Goal: Information Seeking & Learning: Compare options

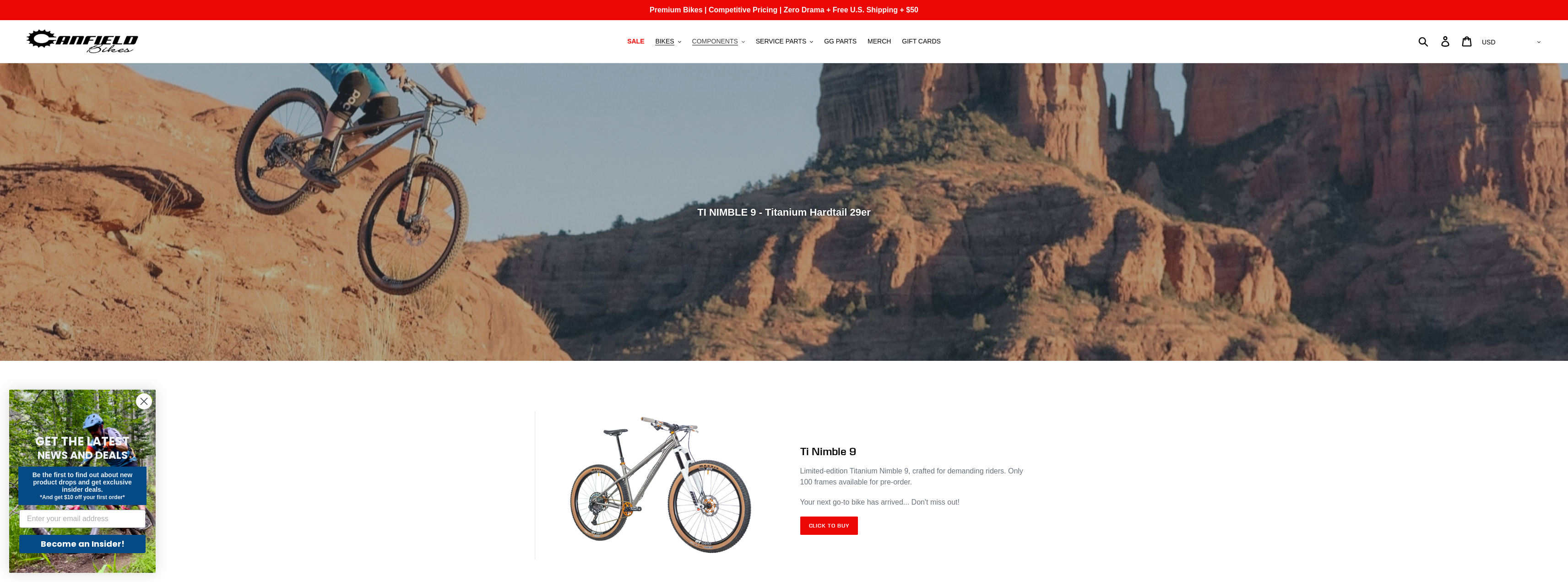
click at [725, 43] on span "COMPONENTS" at bounding box center [715, 41] width 46 height 8
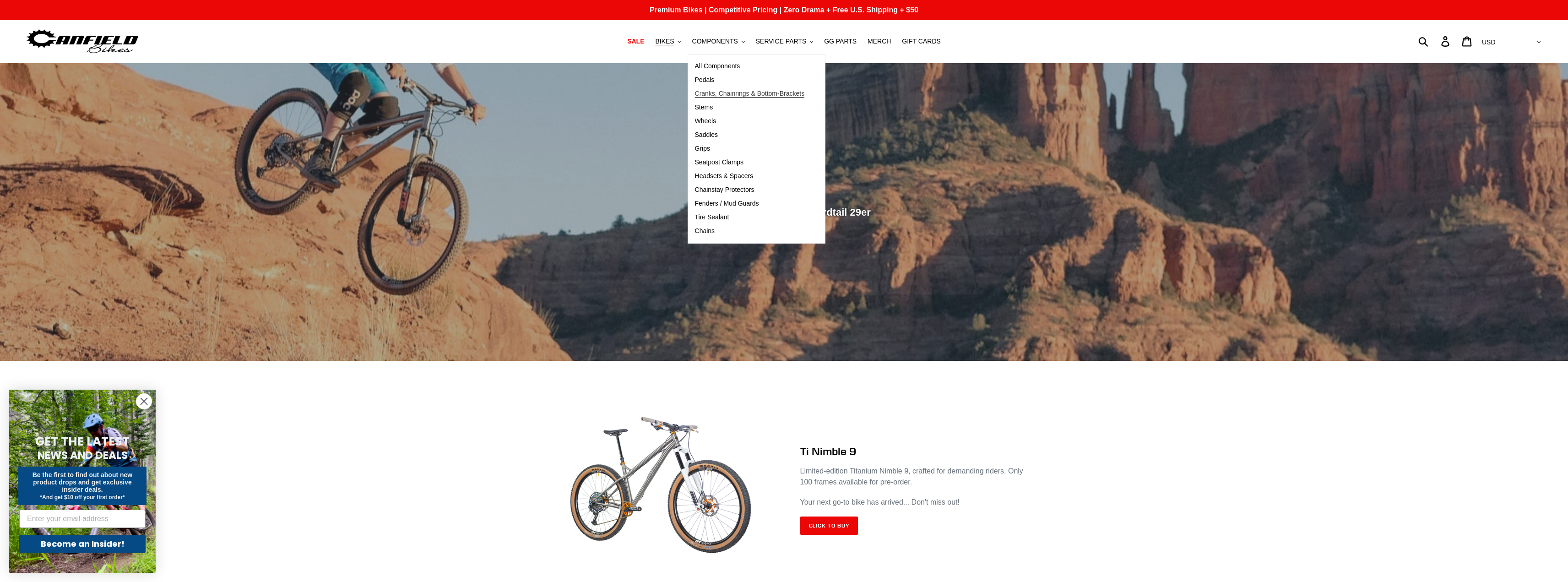
click at [727, 95] on span "Cranks, Chainrings & Bottom-Brackets" at bounding box center [750, 93] width 110 height 8
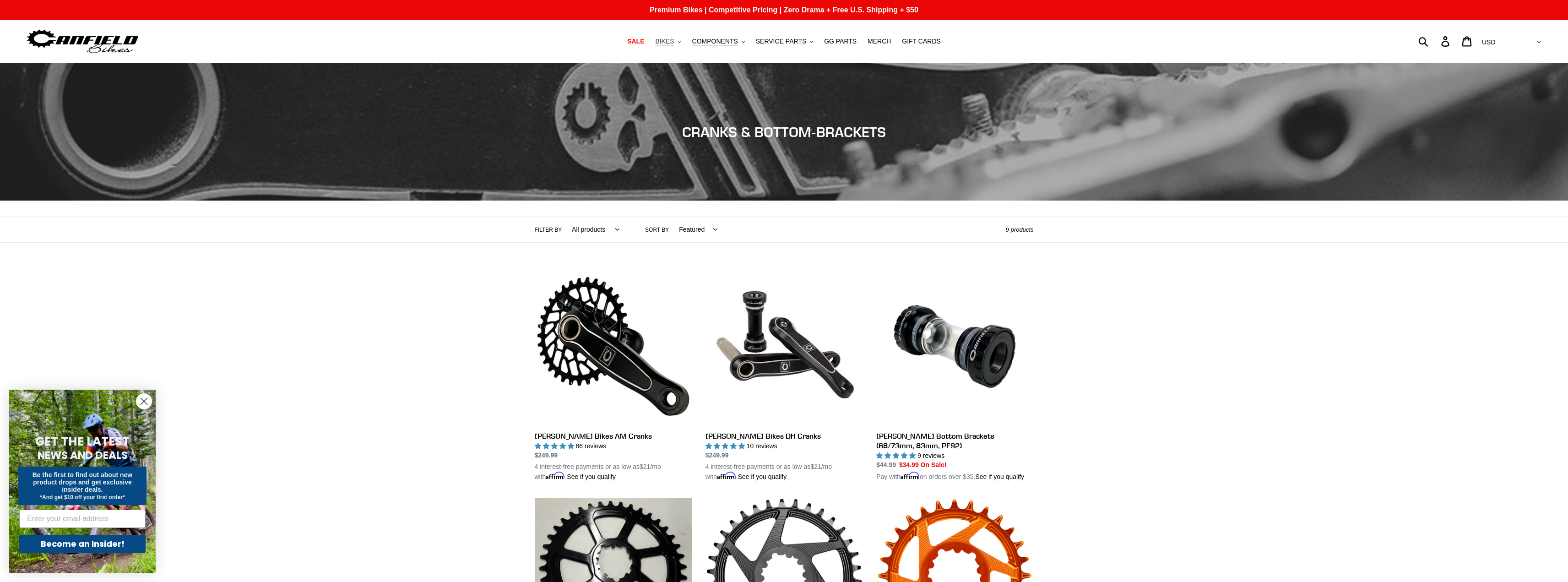
click at [674, 45] on span "BIKES" at bounding box center [664, 41] width 19 height 8
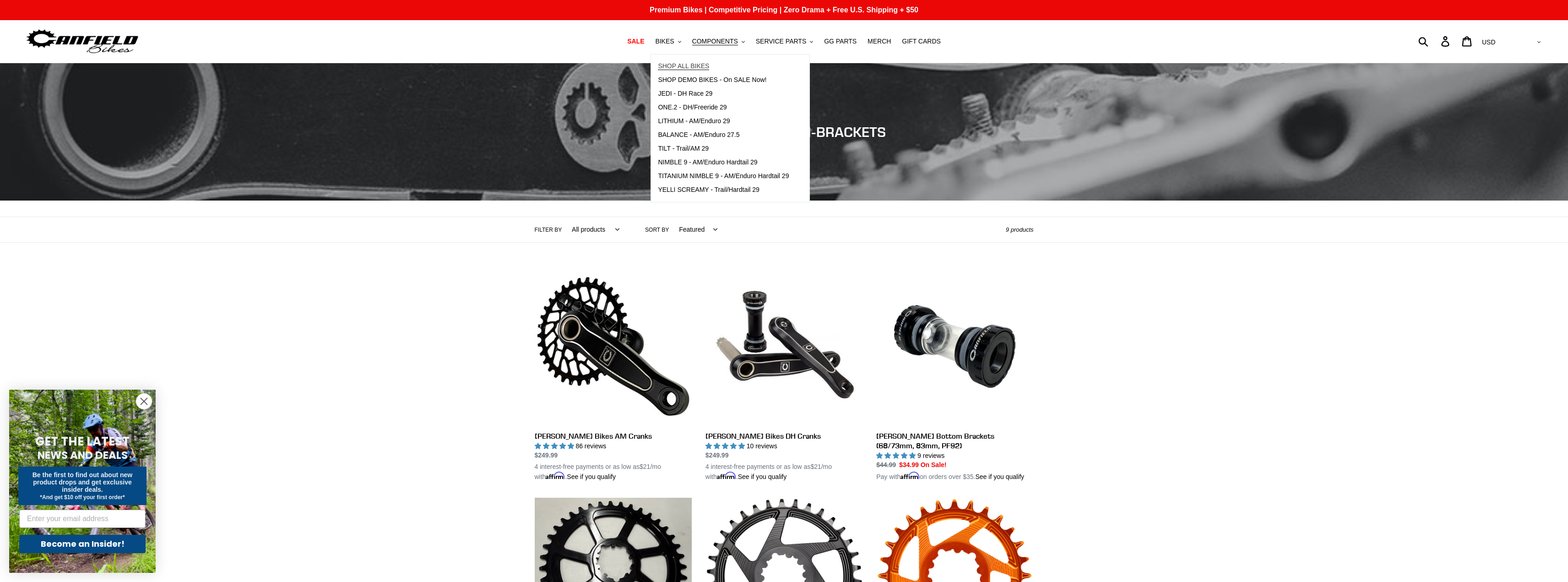
click at [693, 68] on span "SHOP ALL BIKES" at bounding box center [684, 66] width 51 height 8
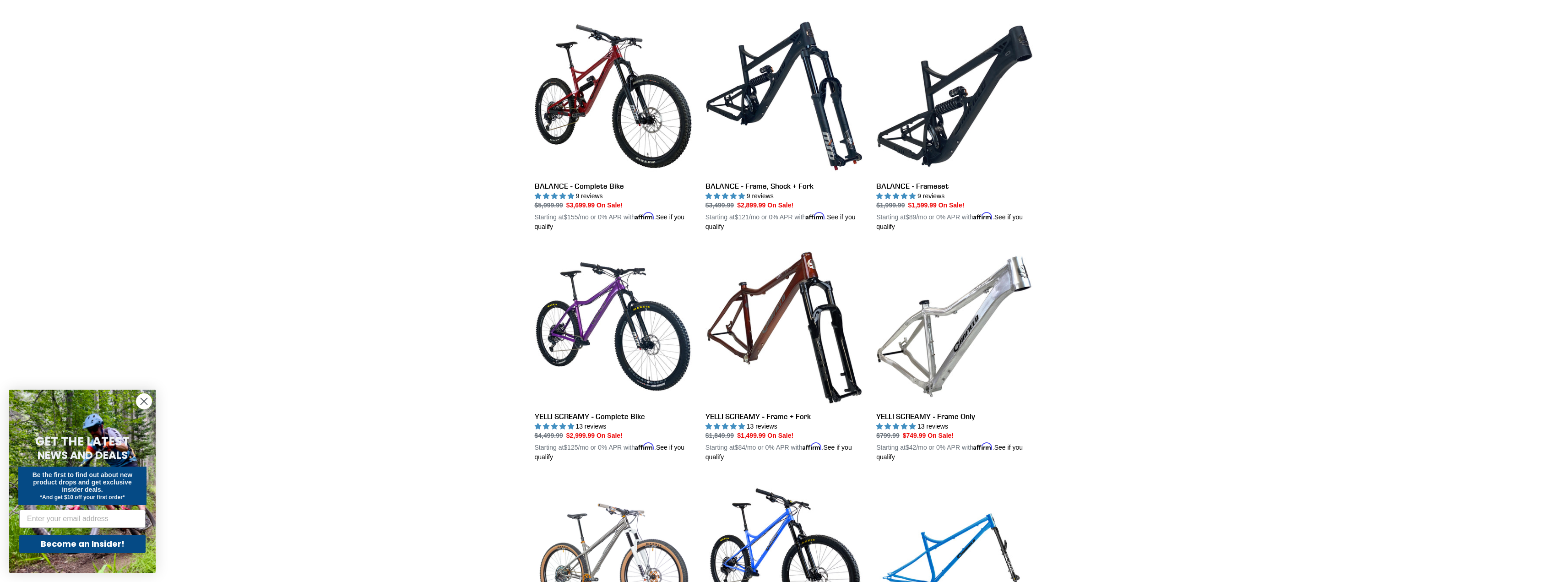
scroll to position [779, 0]
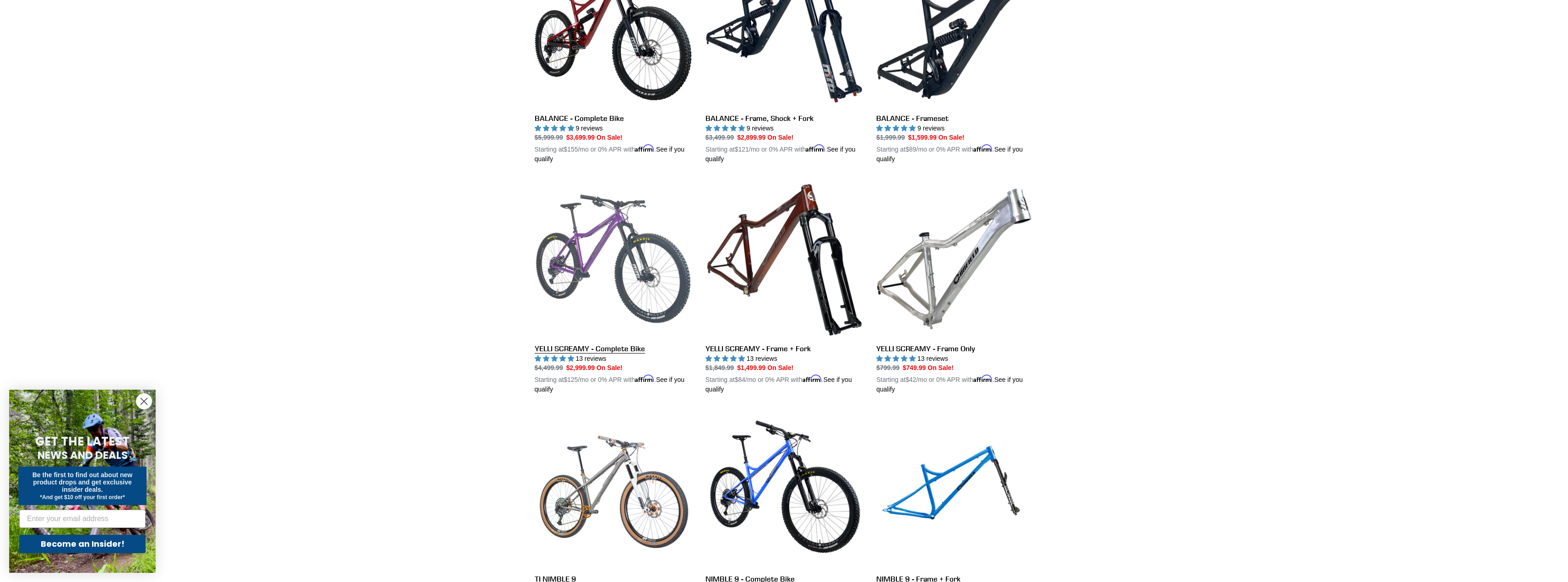
click at [556, 347] on link "YELLI SCREAMY - Complete Bike" at bounding box center [613, 287] width 157 height 214
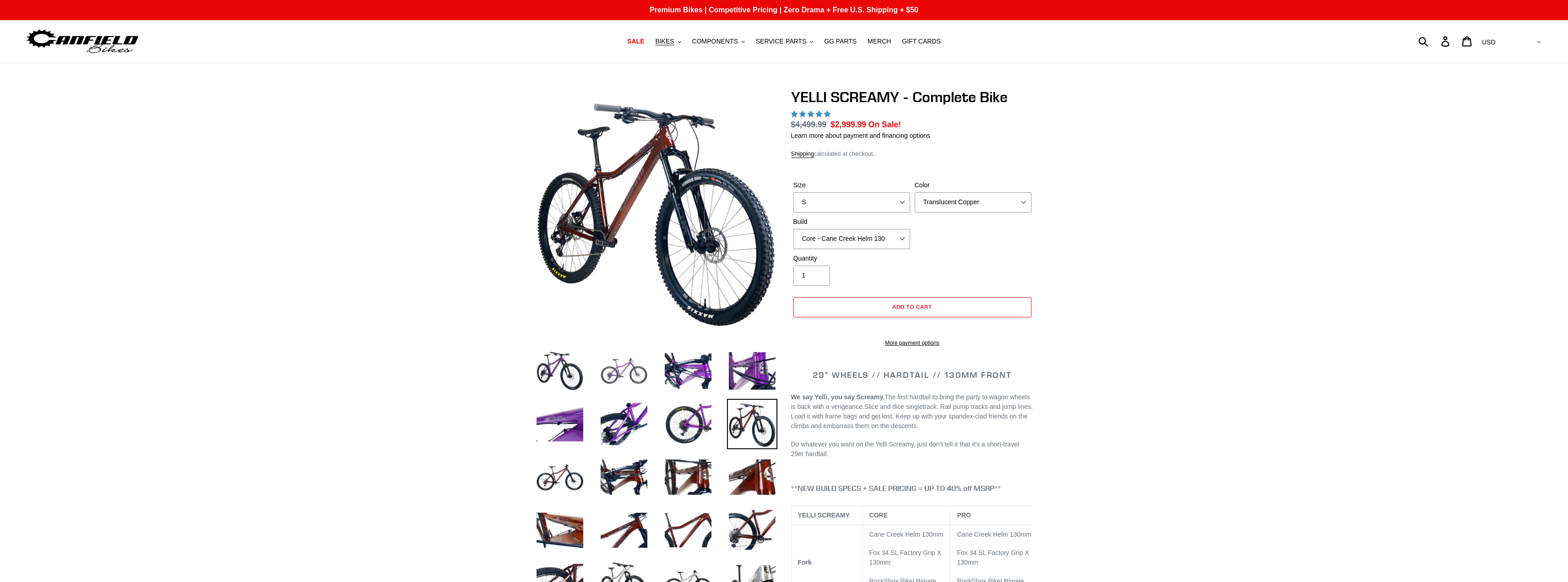
select select "highest-rating"
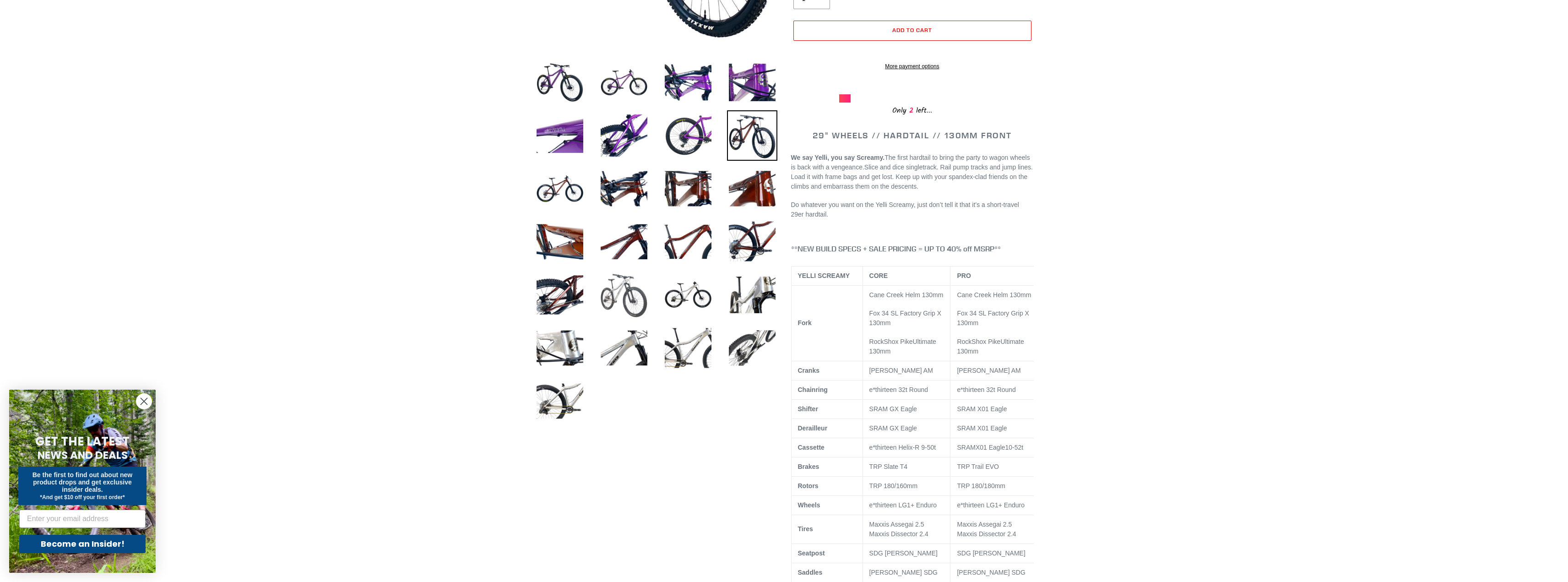
scroll to position [286, 0]
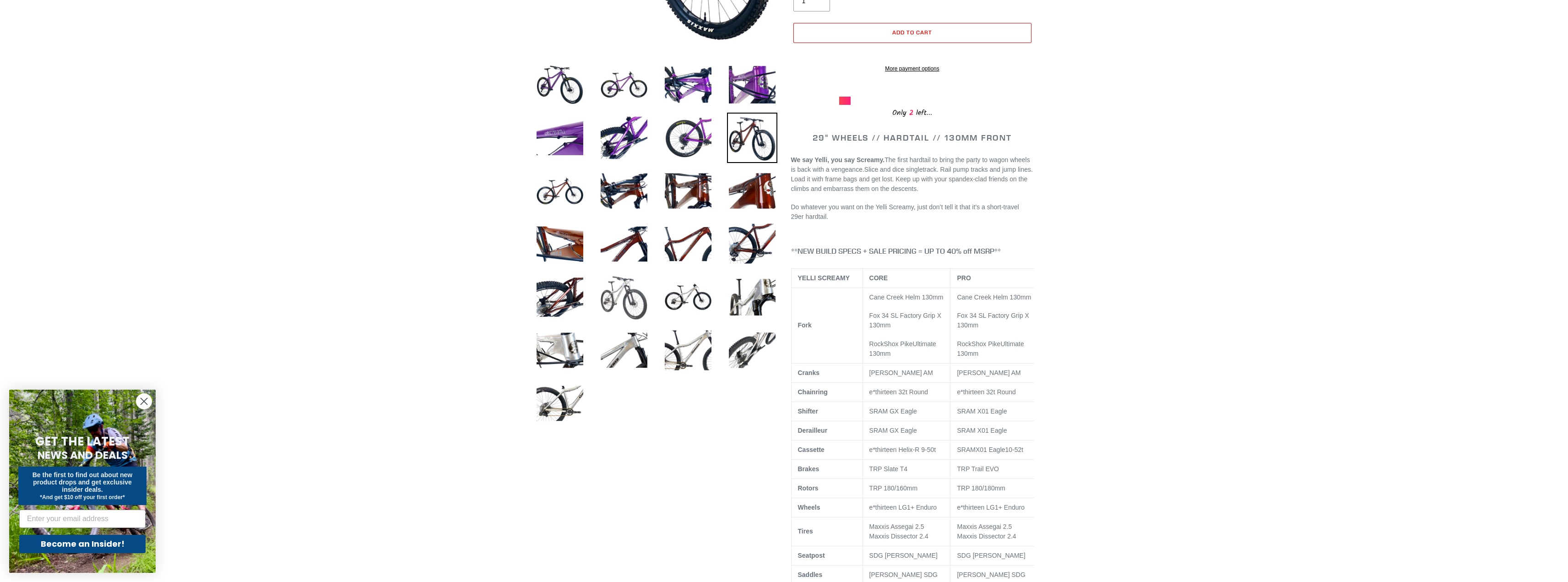
click at [627, 305] on img at bounding box center [624, 297] width 51 height 51
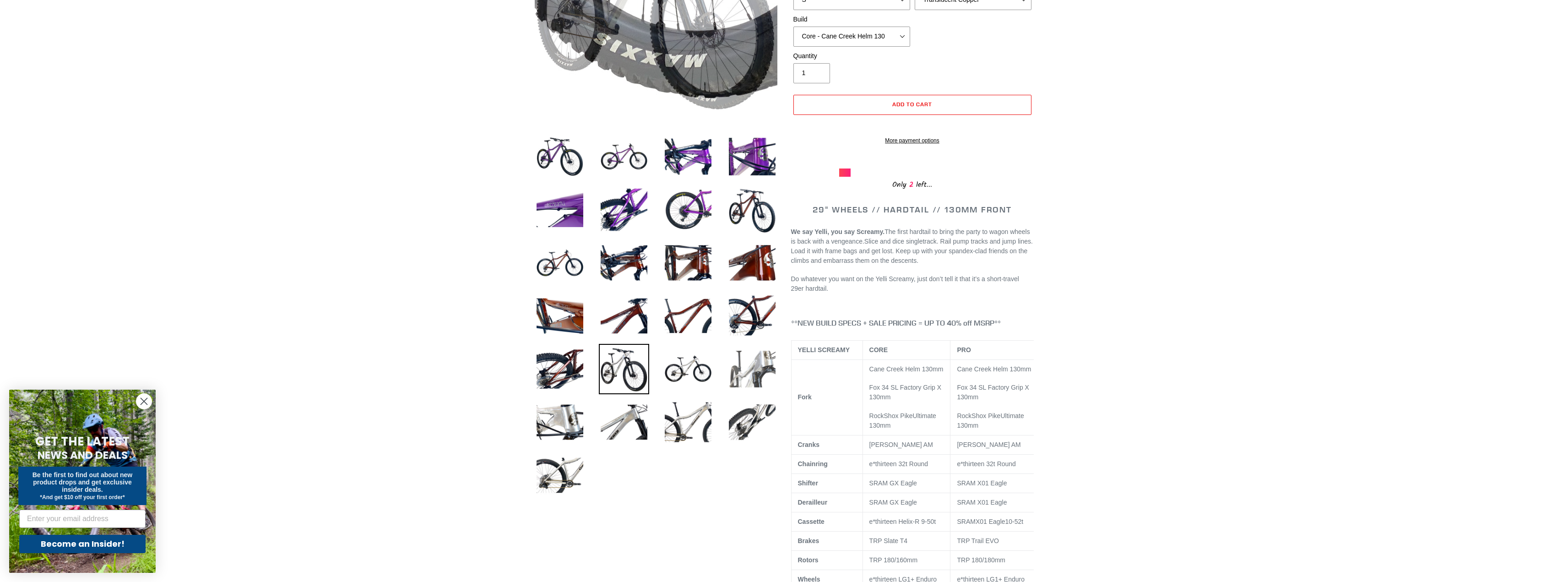
scroll to position [229, 0]
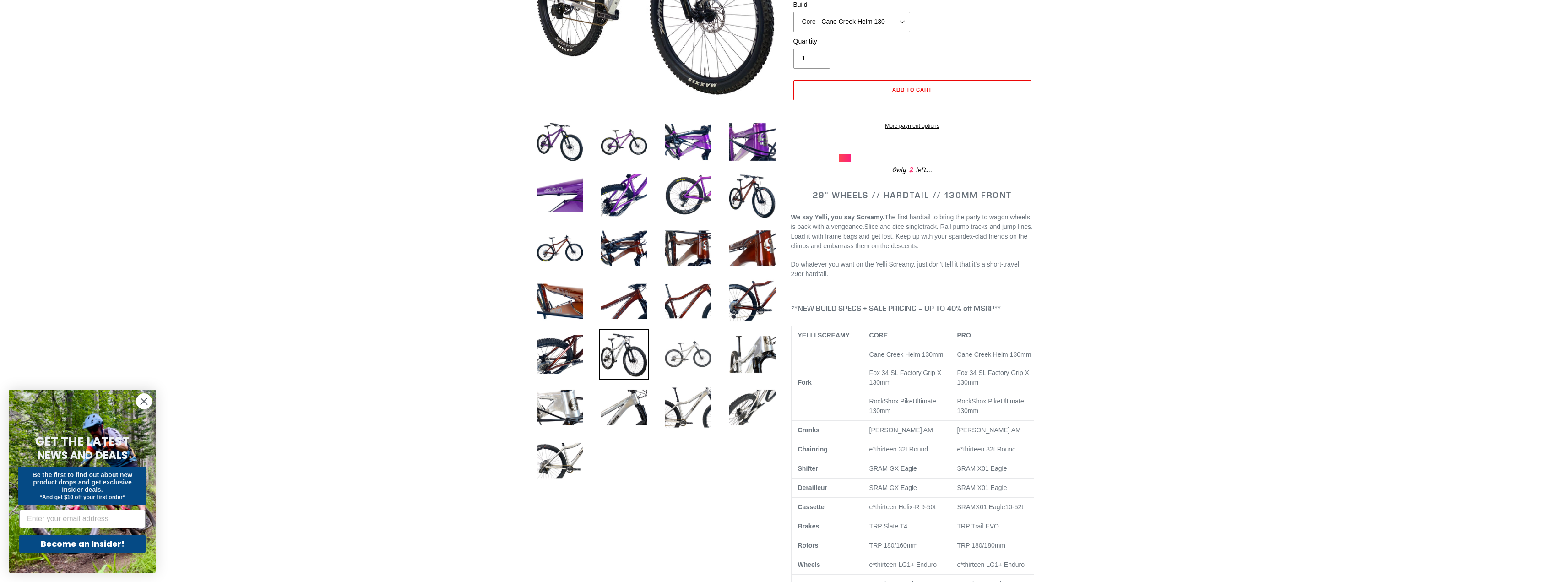
click at [683, 359] on img at bounding box center [688, 354] width 51 height 51
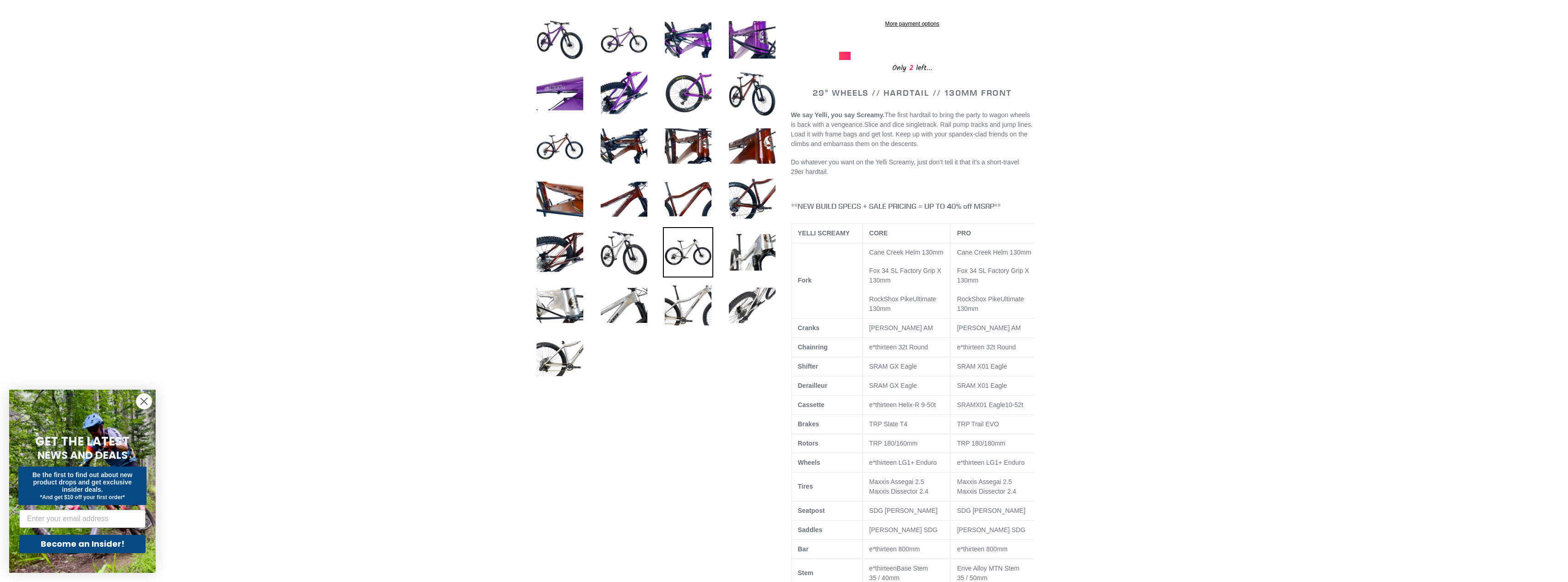
scroll to position [355, 0]
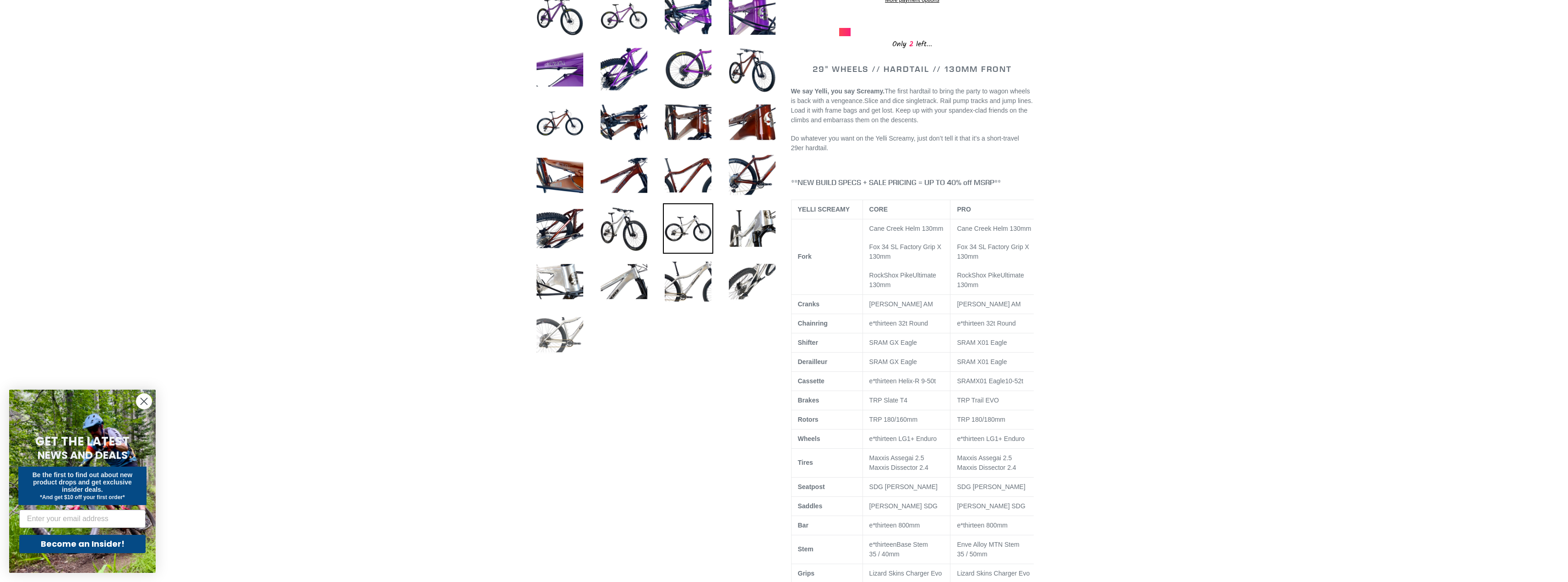
click at [562, 335] on img at bounding box center [559, 334] width 51 height 51
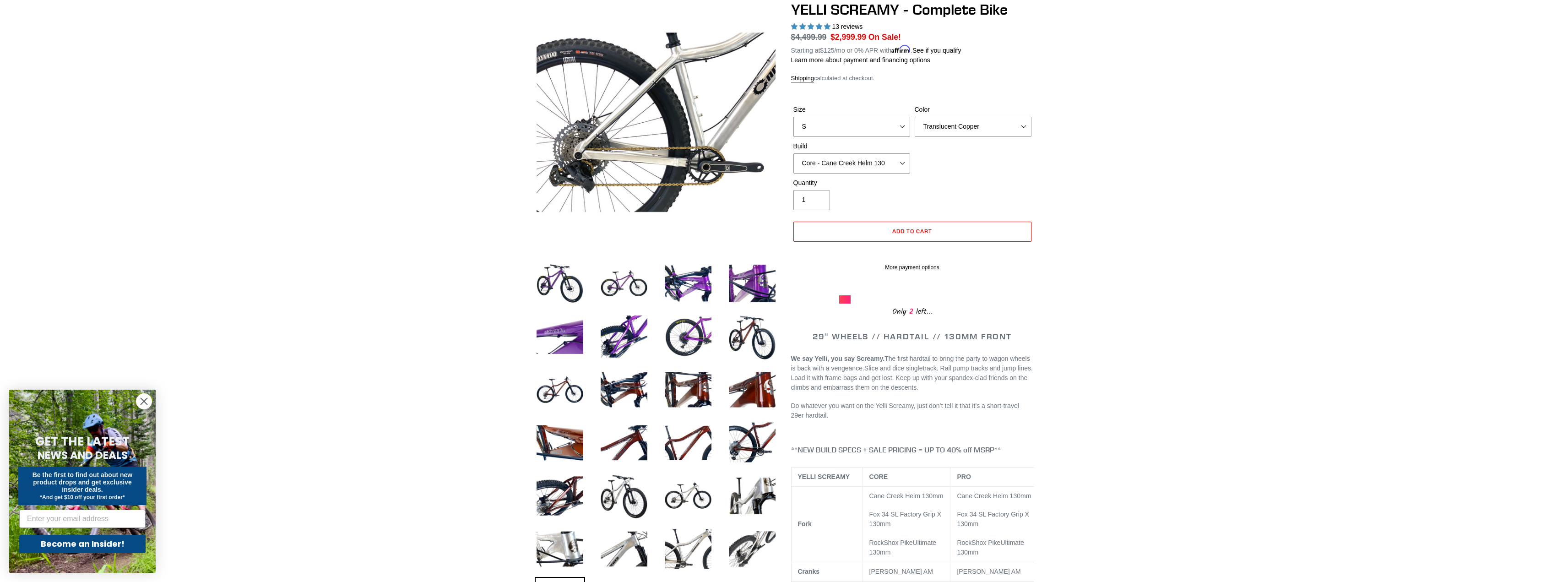
scroll to position [0, 0]
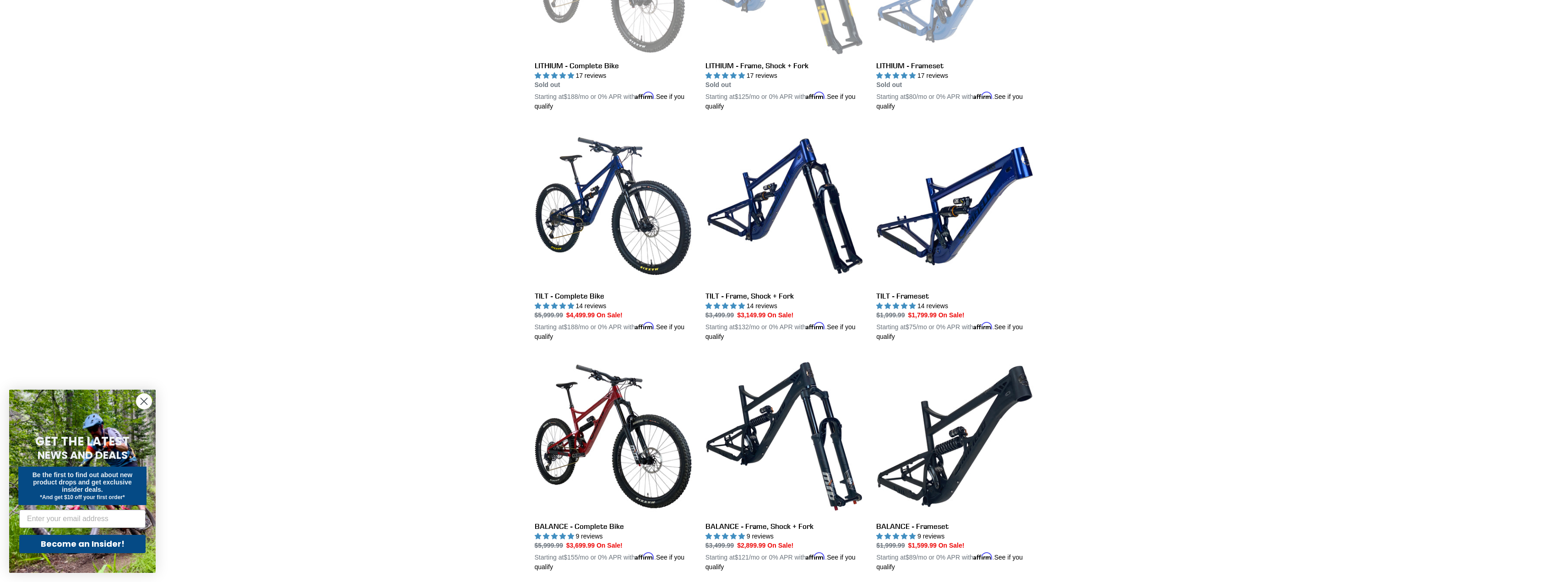
scroll to position [377, 0]
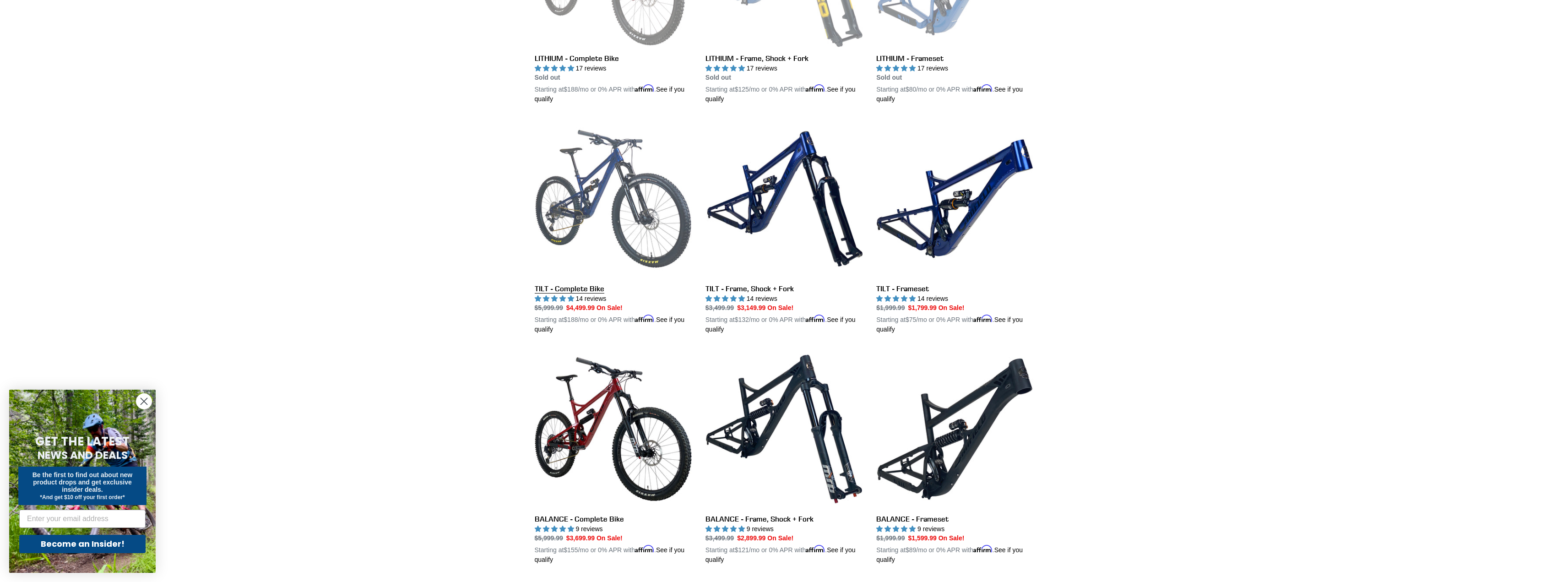
click at [623, 217] on link "TILT - Complete Bike" at bounding box center [613, 227] width 157 height 214
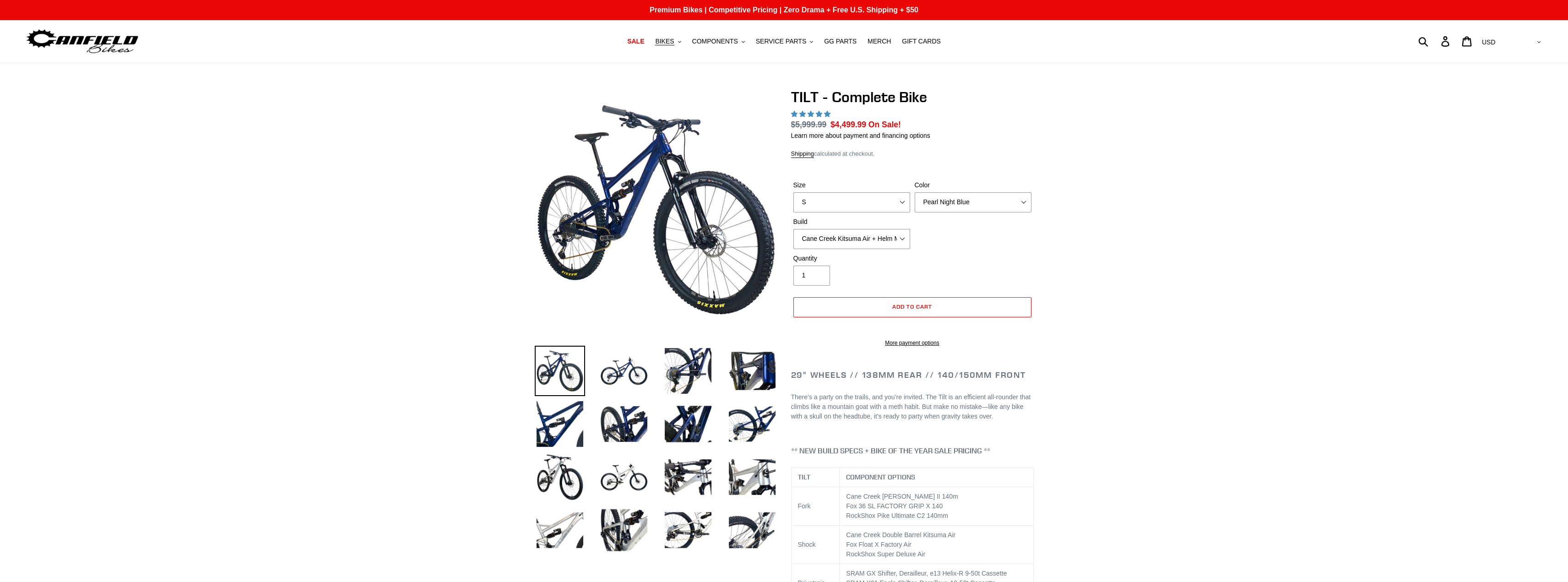
select select "highest-rating"
